Goal: Find specific page/section: Find specific page/section

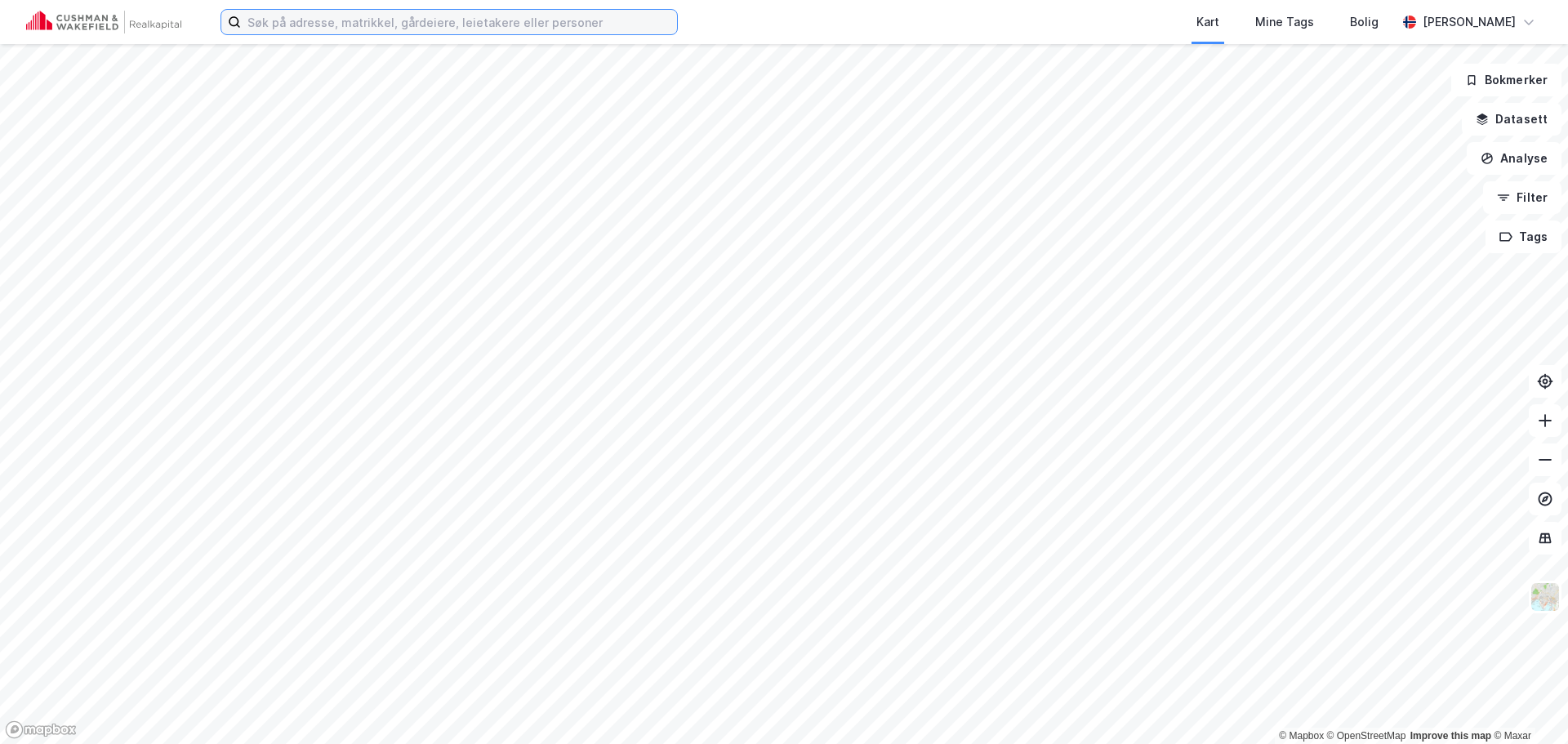
click at [280, 15] on input at bounding box center [459, 22] width 436 height 24
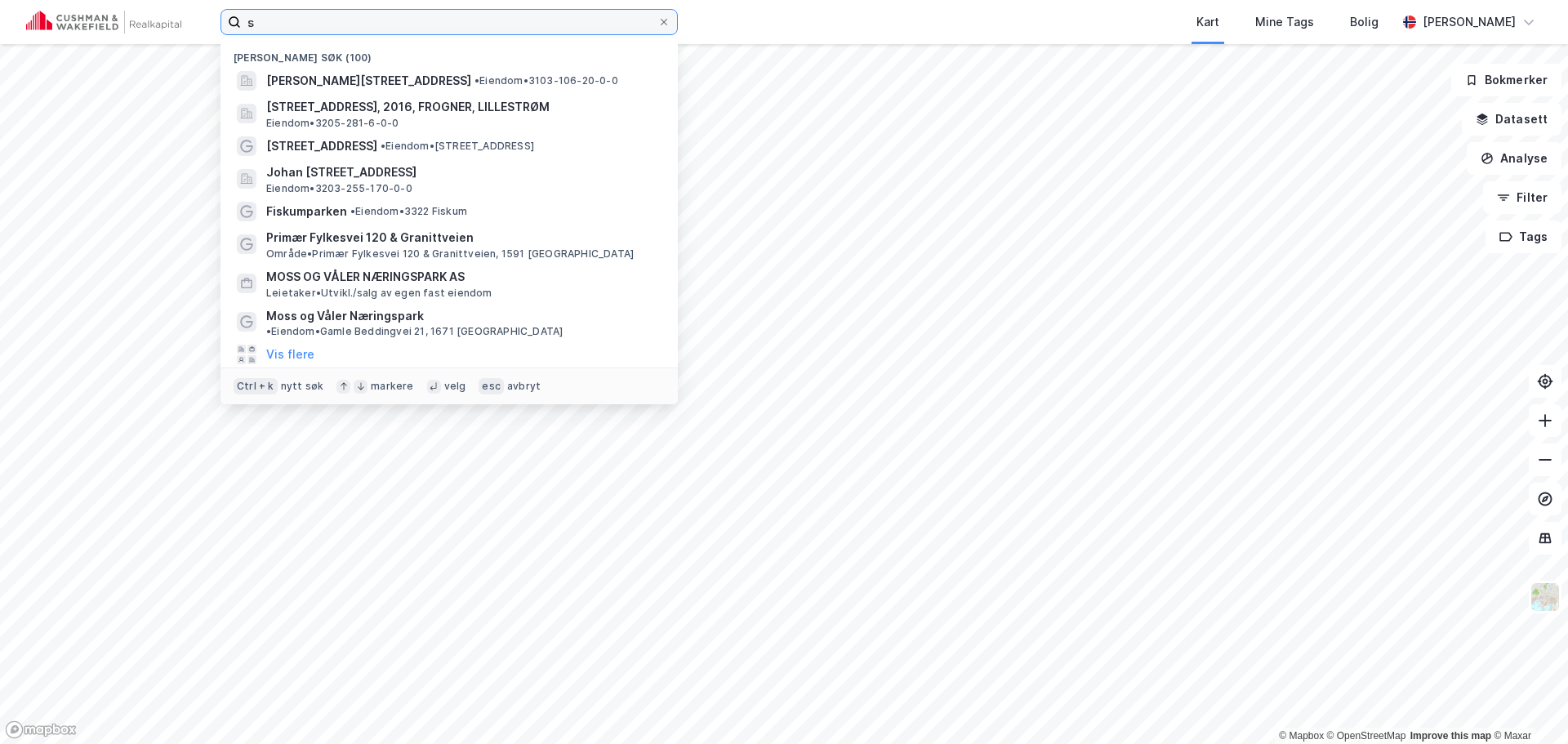
click at [291, 24] on input "s" at bounding box center [449, 22] width 417 height 24
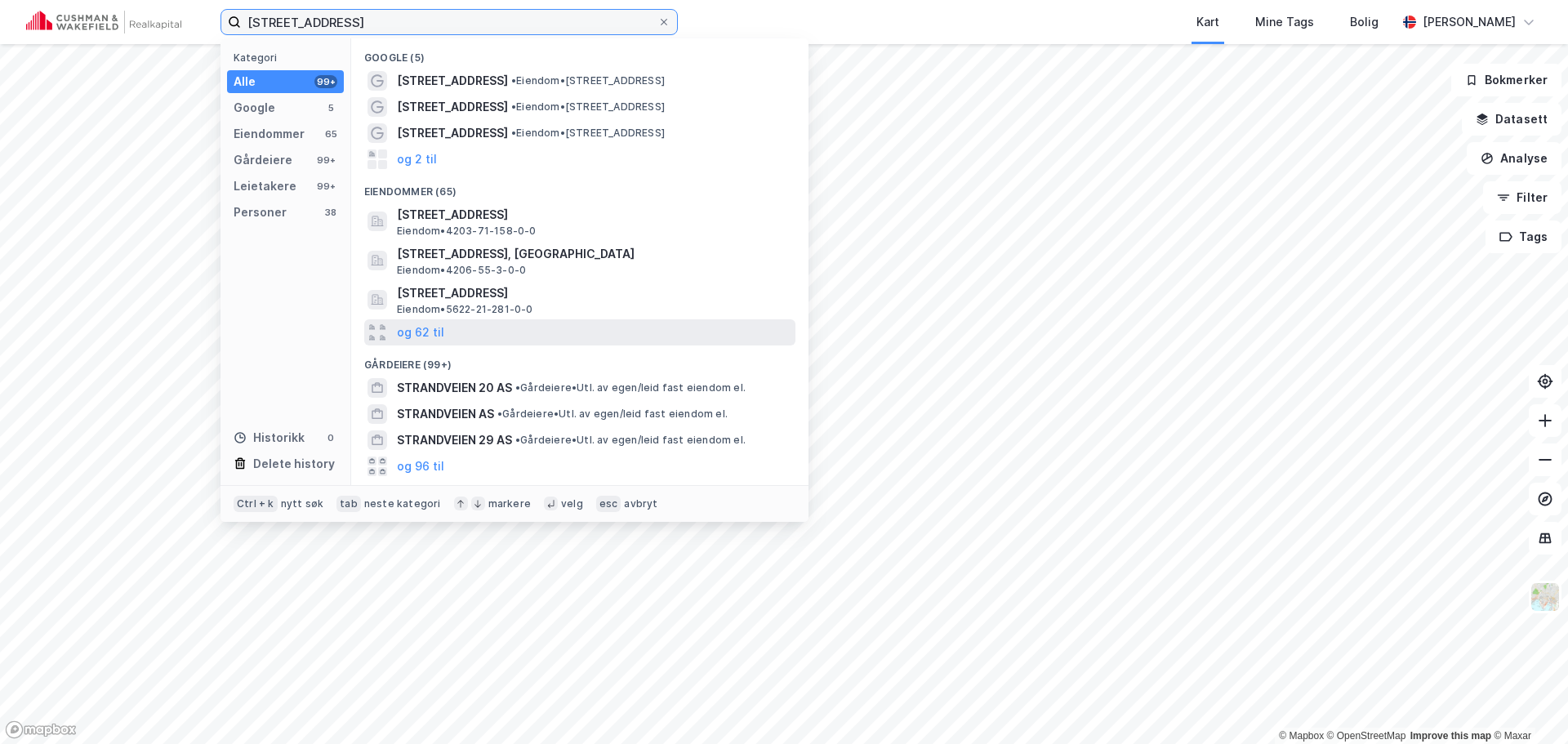
type input "[STREET_ADDRESS]"
click at [592, 340] on div "og 62 til" at bounding box center [579, 331] width 431 height 26
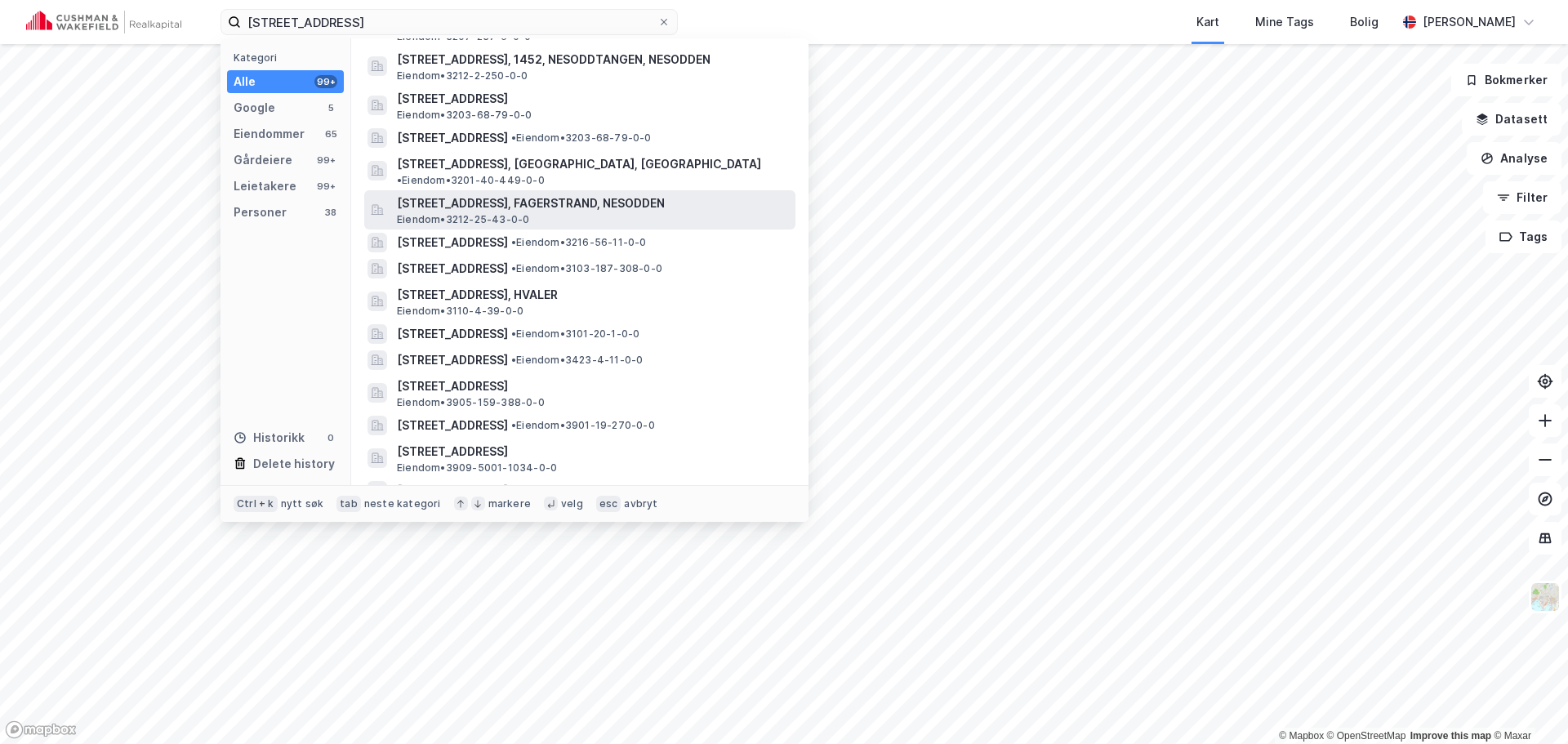
scroll to position [734, 0]
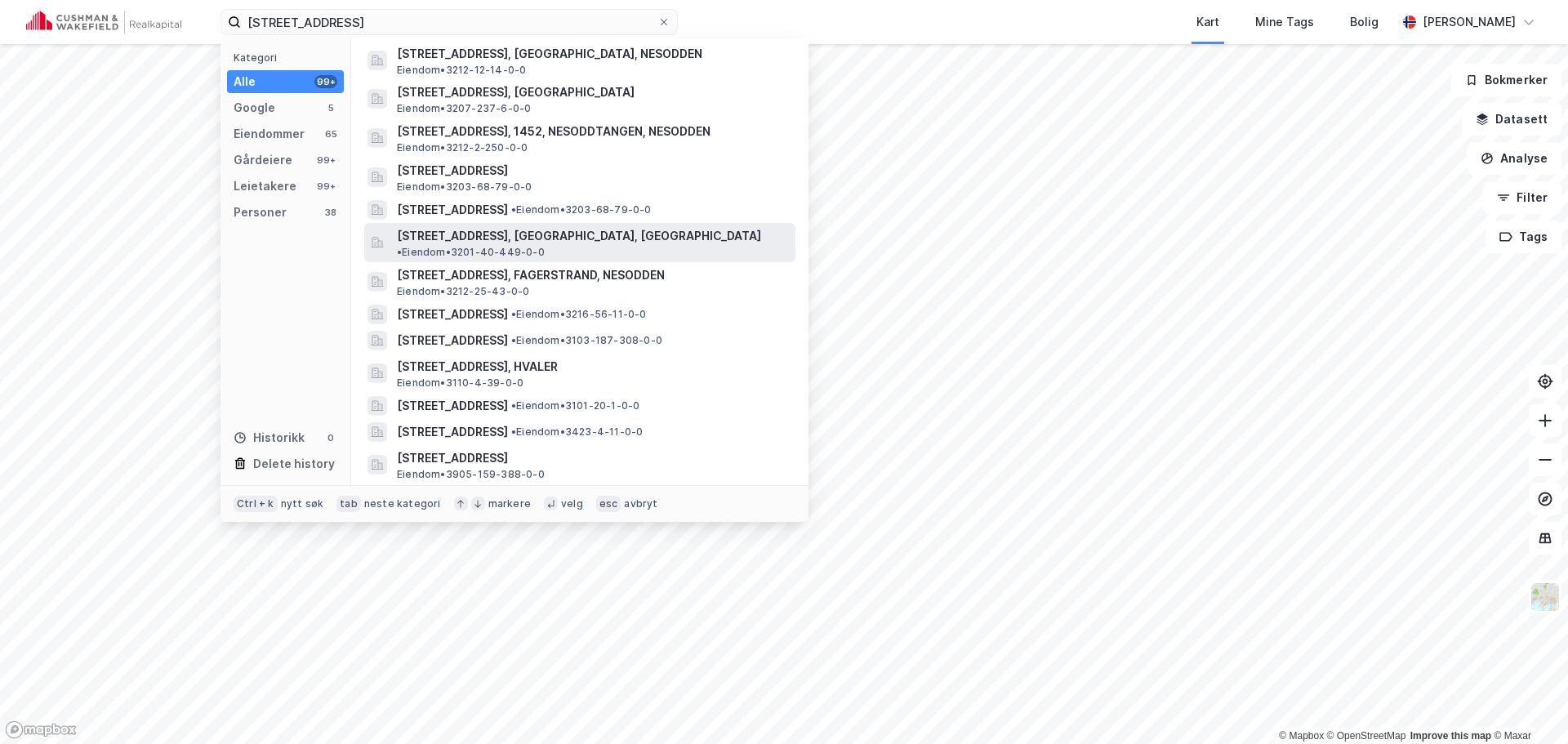
click at [545, 245] on span "• Eiendom • 3201-40-449-0-0" at bounding box center [470, 251] width 148 height 13
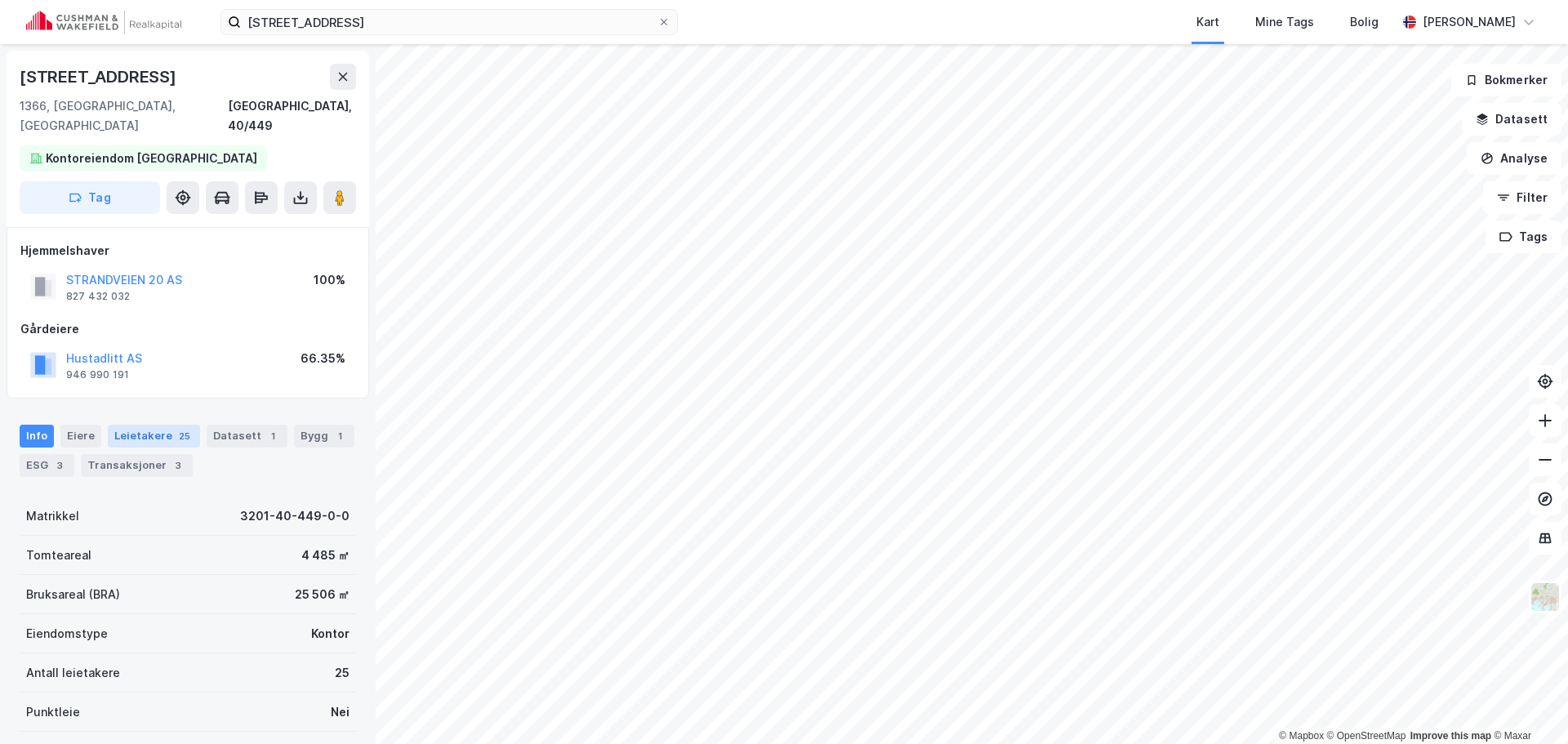
click at [168, 424] on div "Leietakere 25" at bounding box center [154, 435] width 92 height 22
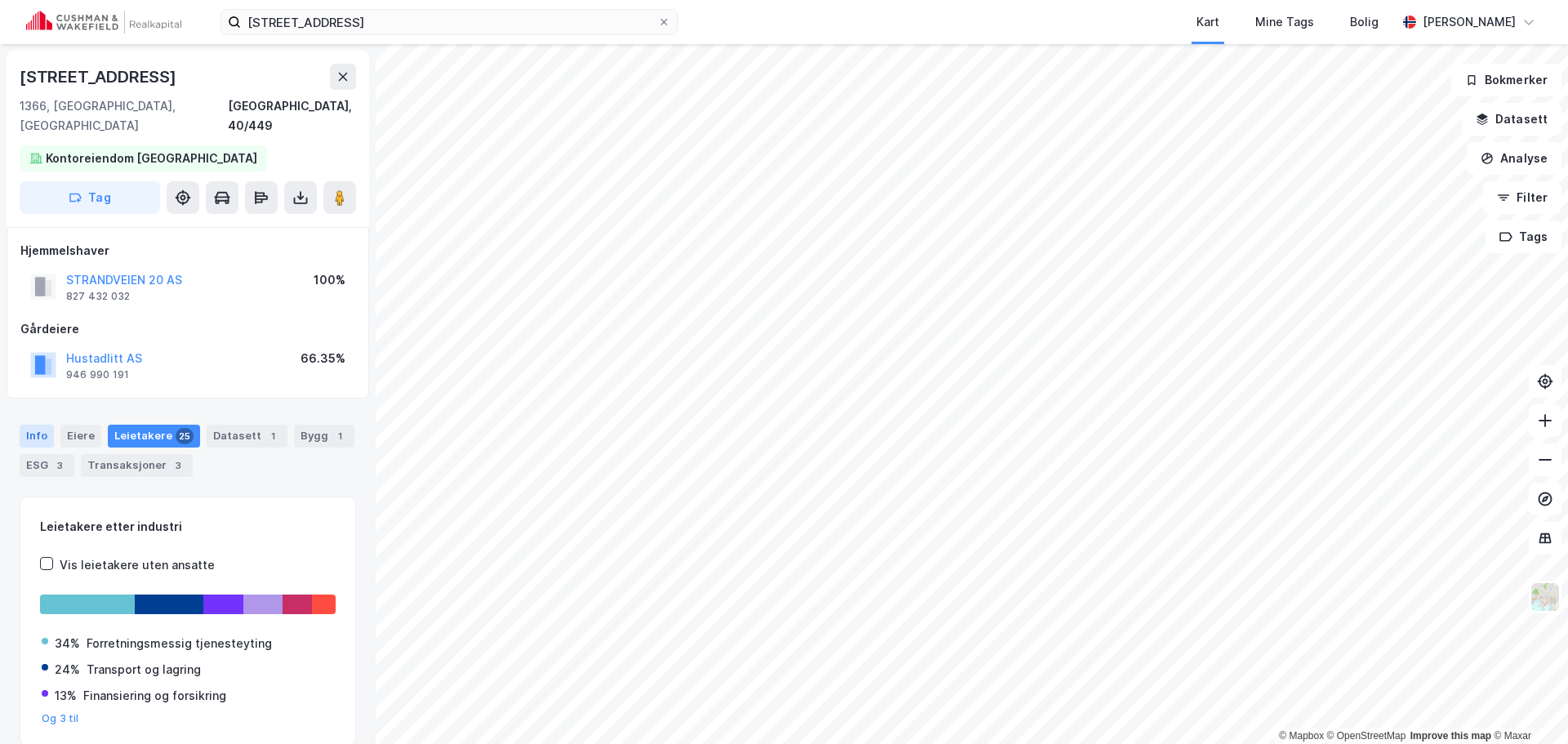
click at [27, 424] on div "Info" at bounding box center [36, 435] width 34 height 22
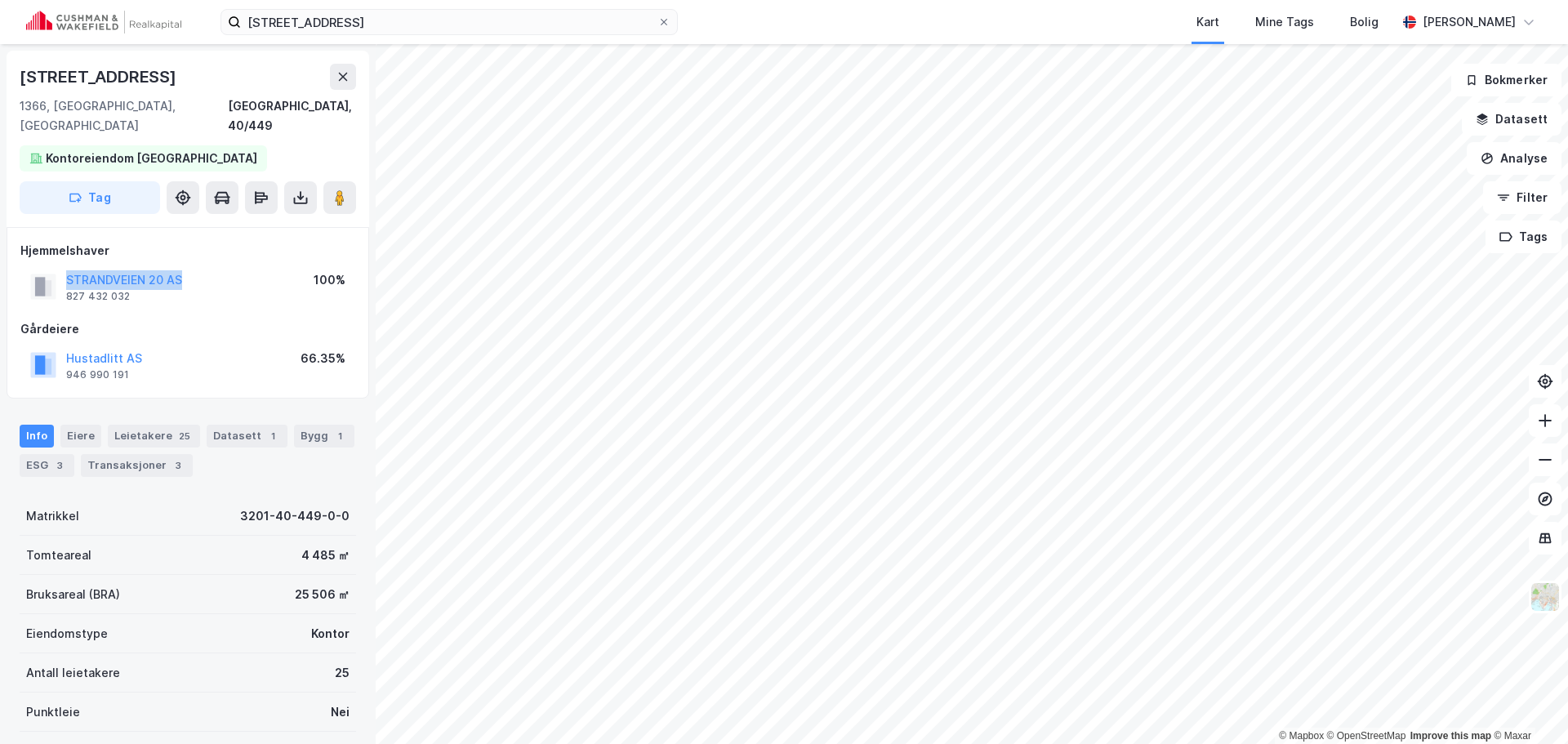
drag, startPoint x: 200, startPoint y: 258, endPoint x: 65, endPoint y: 256, distance: 135.0
click at [65, 267] on div "STRANDVEIEN 20 AS 827 432 032 100%" at bounding box center [188, 286] width 335 height 39
copy button "STRANDVEIEN 20 AS"
click at [270, 345] on div "Hustadlitt AS 946 990 191 66.35%" at bounding box center [188, 365] width 335 height 39
drag, startPoint x: 181, startPoint y: 341, endPoint x: 63, endPoint y: 344, distance: 118.0
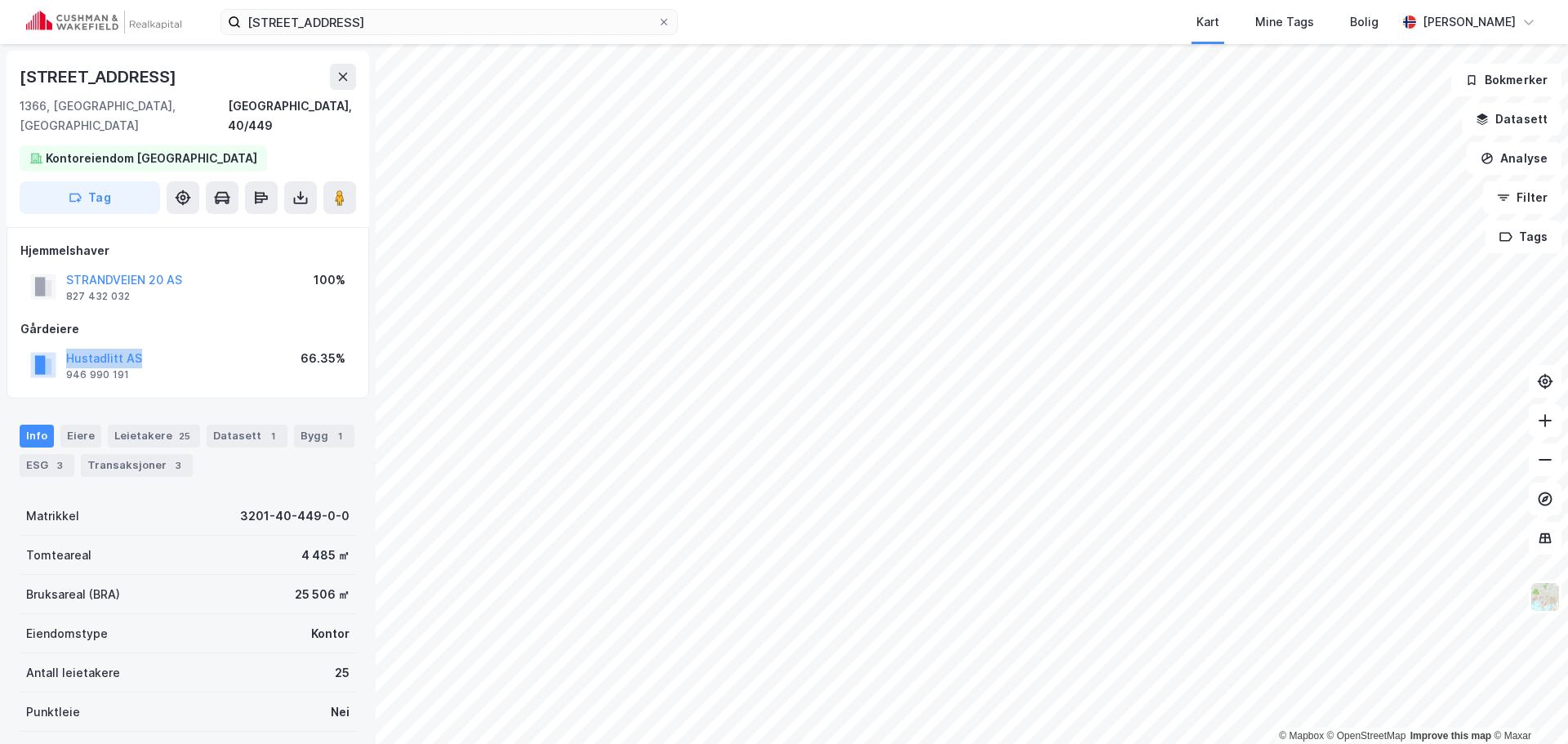
click at [63, 345] on div "Hustadlitt AS 946 990 191 66.35%" at bounding box center [188, 365] width 335 height 39
copy button "Hustadlitt AS"
